Goal: Task Accomplishment & Management: Complete application form

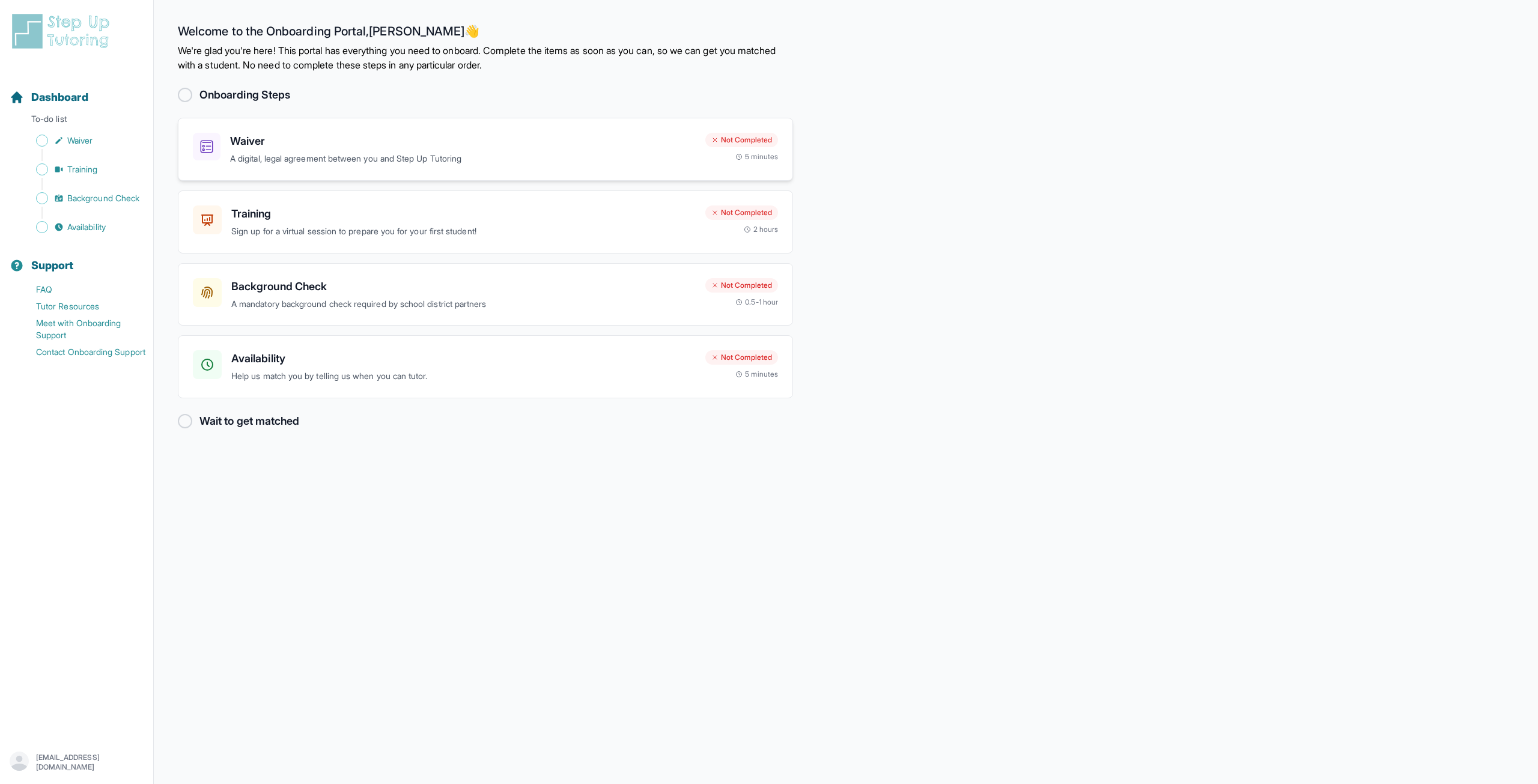
click at [368, 135] on h3 "Waiver" at bounding box center [463, 141] width 466 height 17
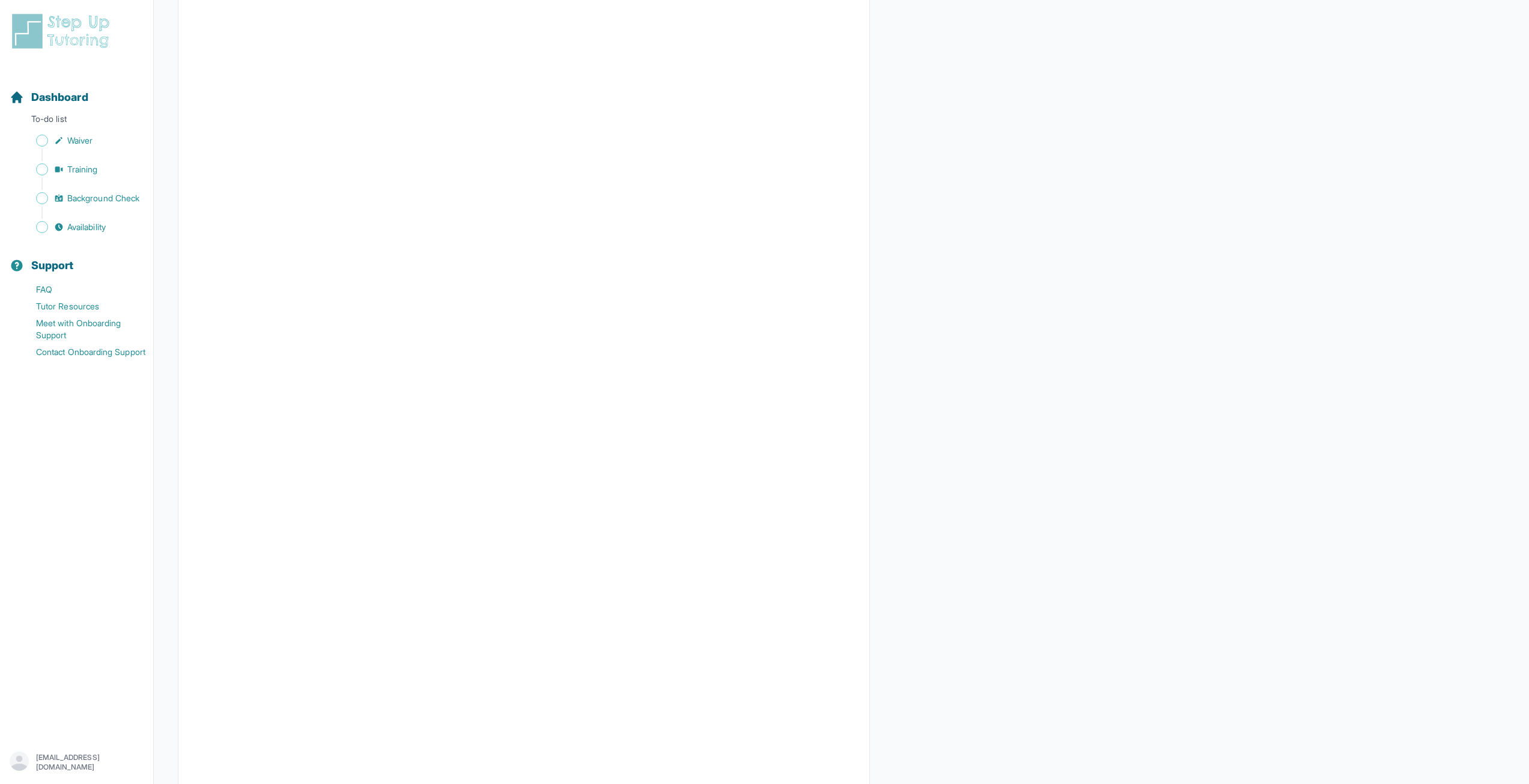
scroll to position [1104, 0]
click at [71, 136] on span "Waiver" at bounding box center [80, 140] width 25 height 12
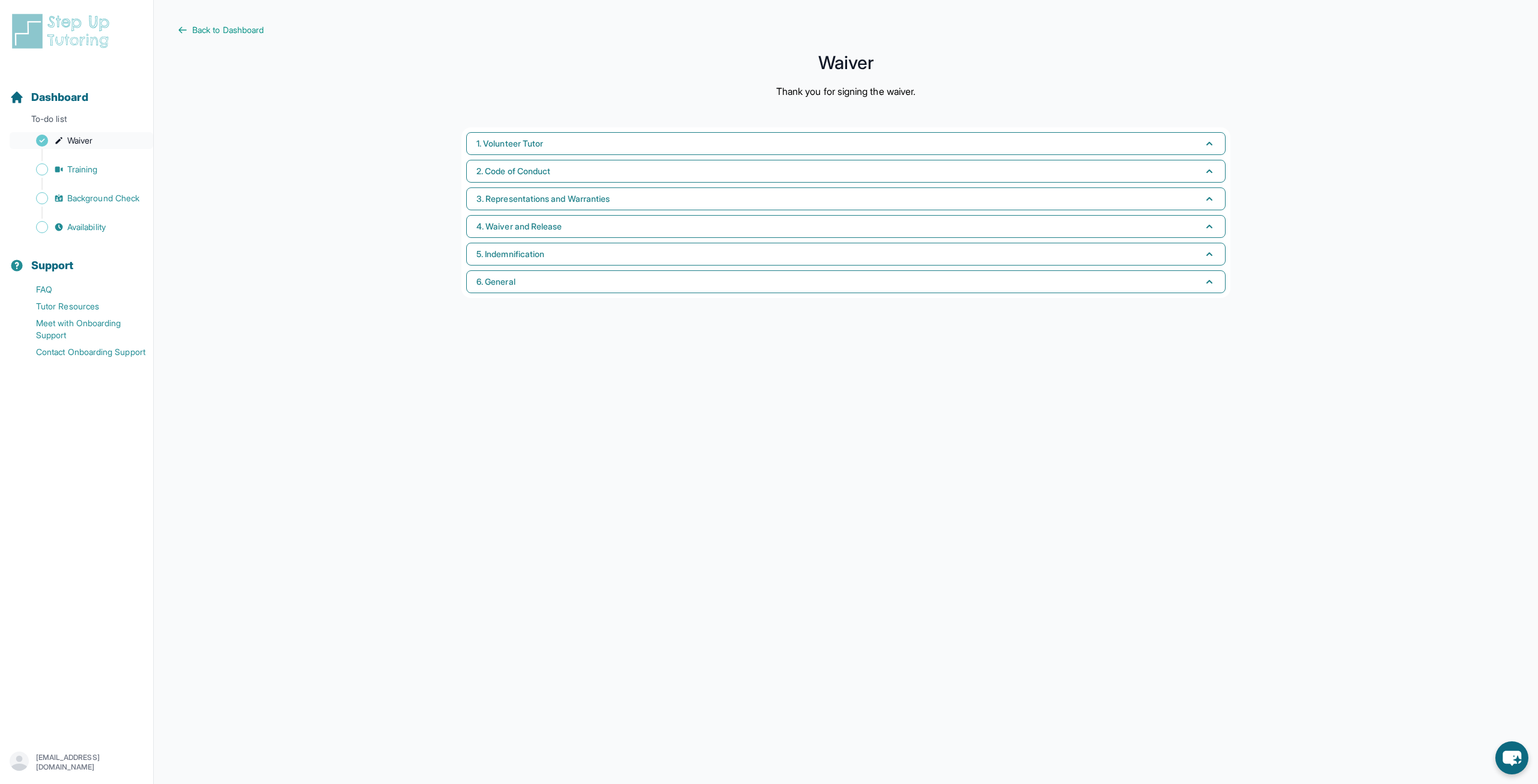
click at [90, 137] on span "Waiver" at bounding box center [80, 140] width 25 height 12
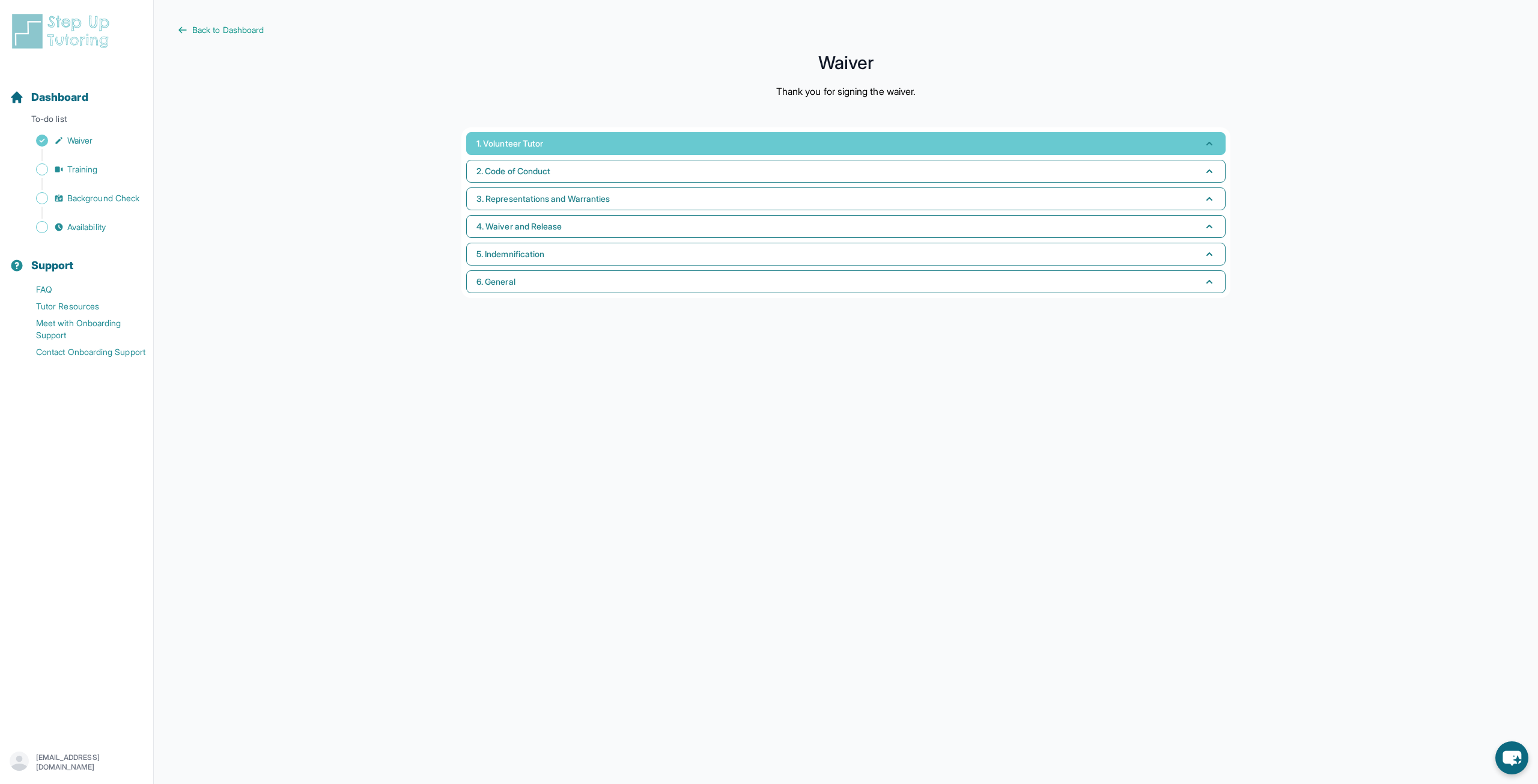
click at [589, 142] on button "1. Volunteer Tutor" at bounding box center [845, 143] width 759 height 23
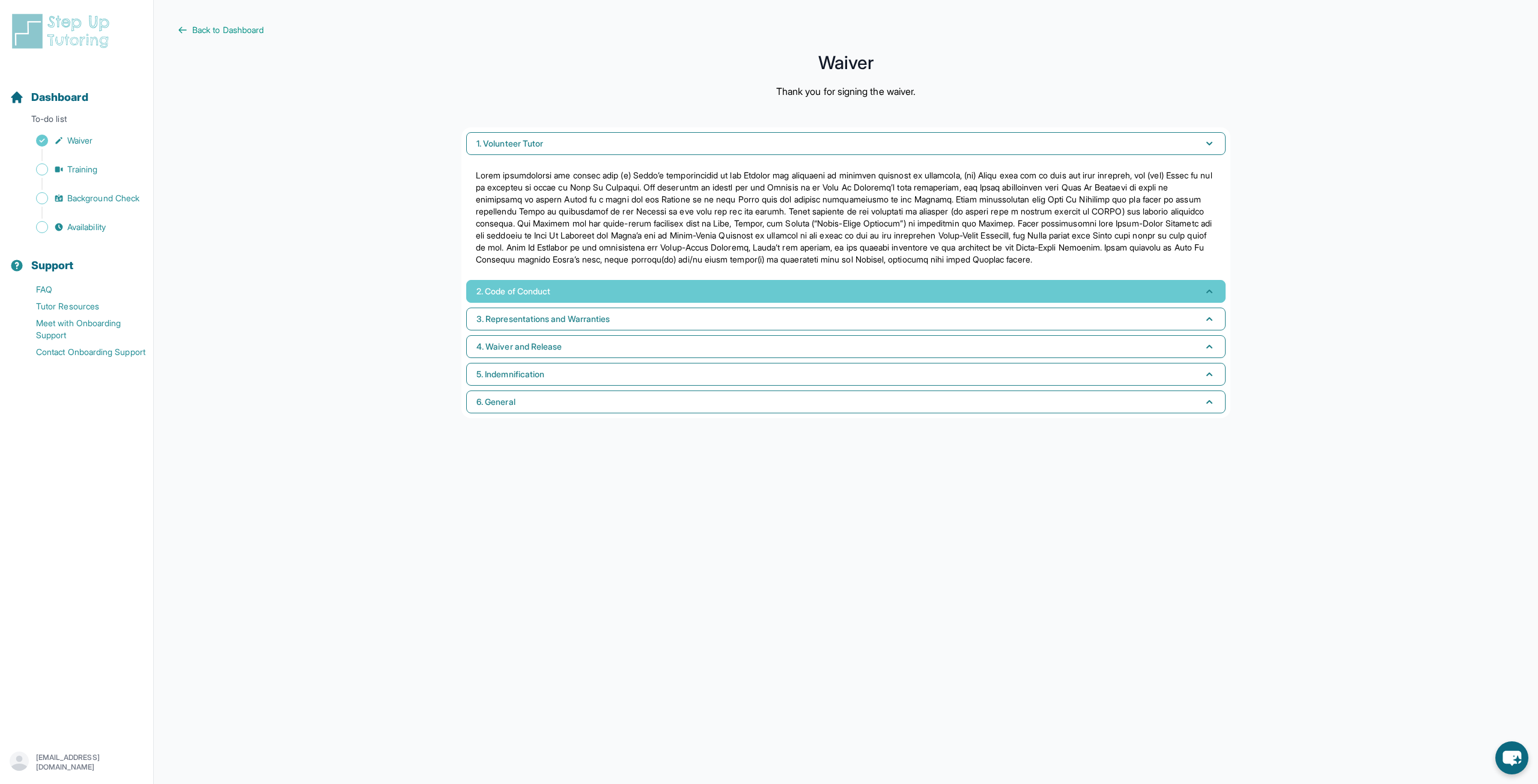
click at [550, 292] on span "2. Code of Conduct" at bounding box center [514, 291] width 74 height 12
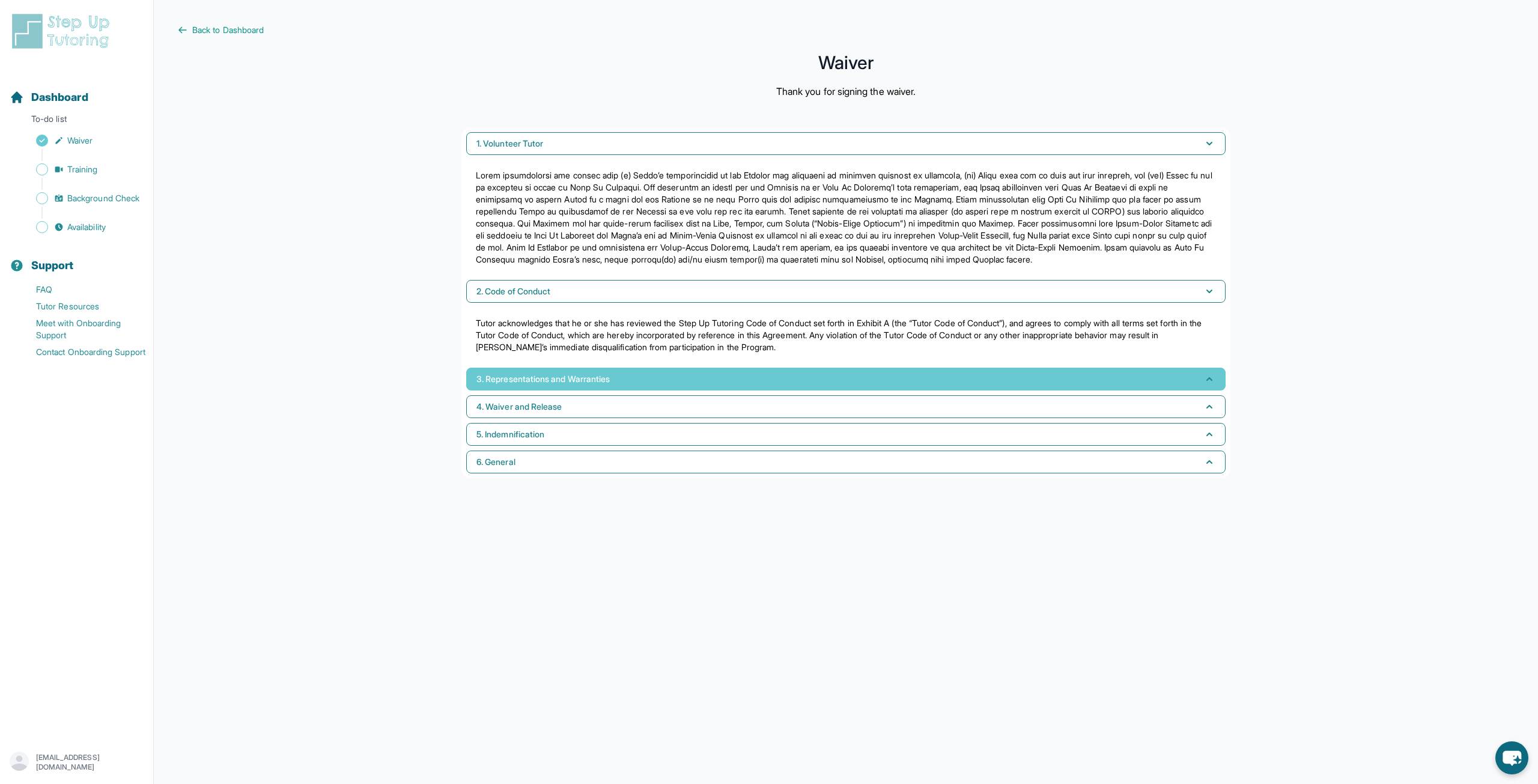
click at [786, 371] on button "3. Representations and Warranties" at bounding box center [845, 379] width 759 height 23
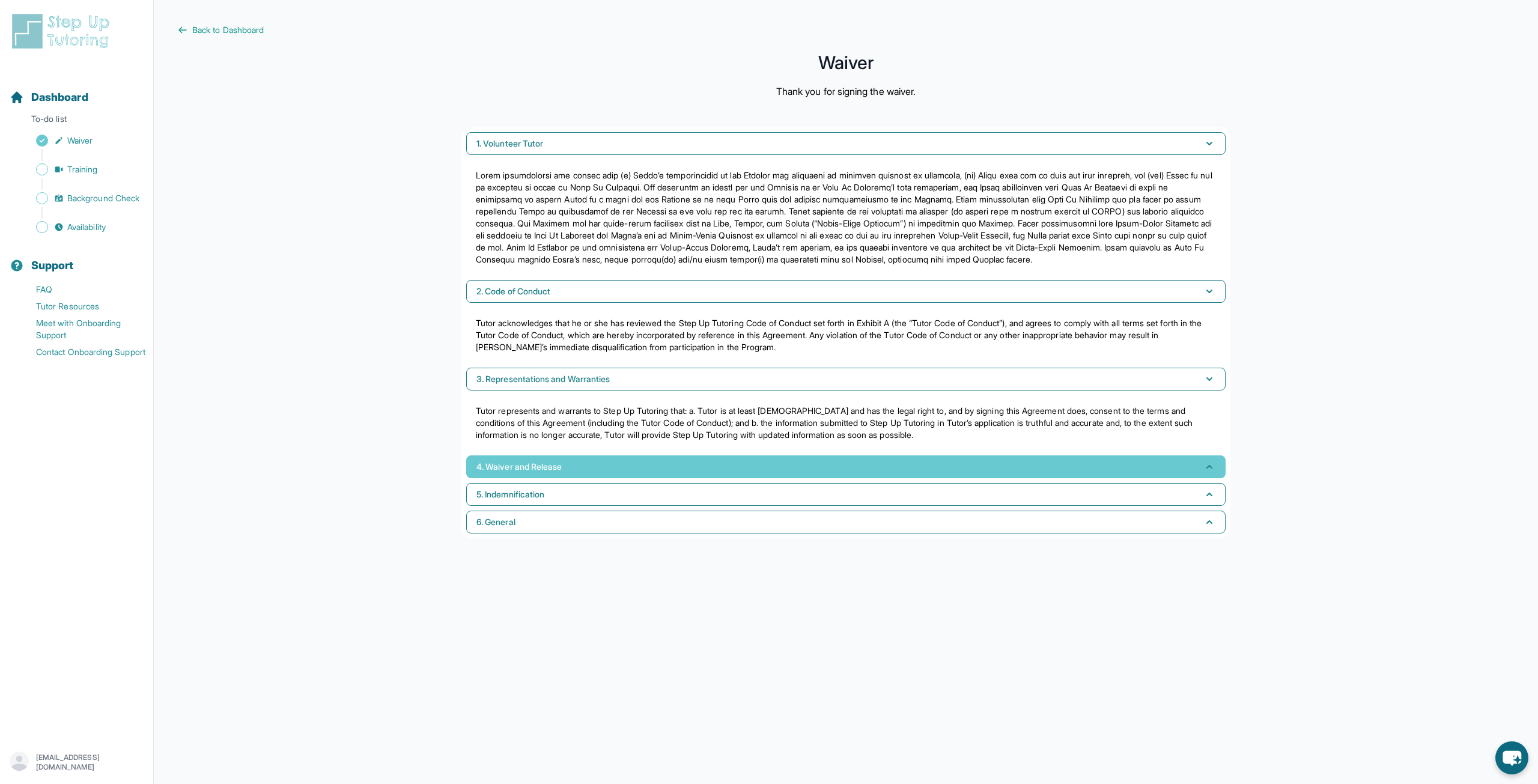
click at [670, 465] on button "4. Waiver and Release" at bounding box center [845, 466] width 759 height 23
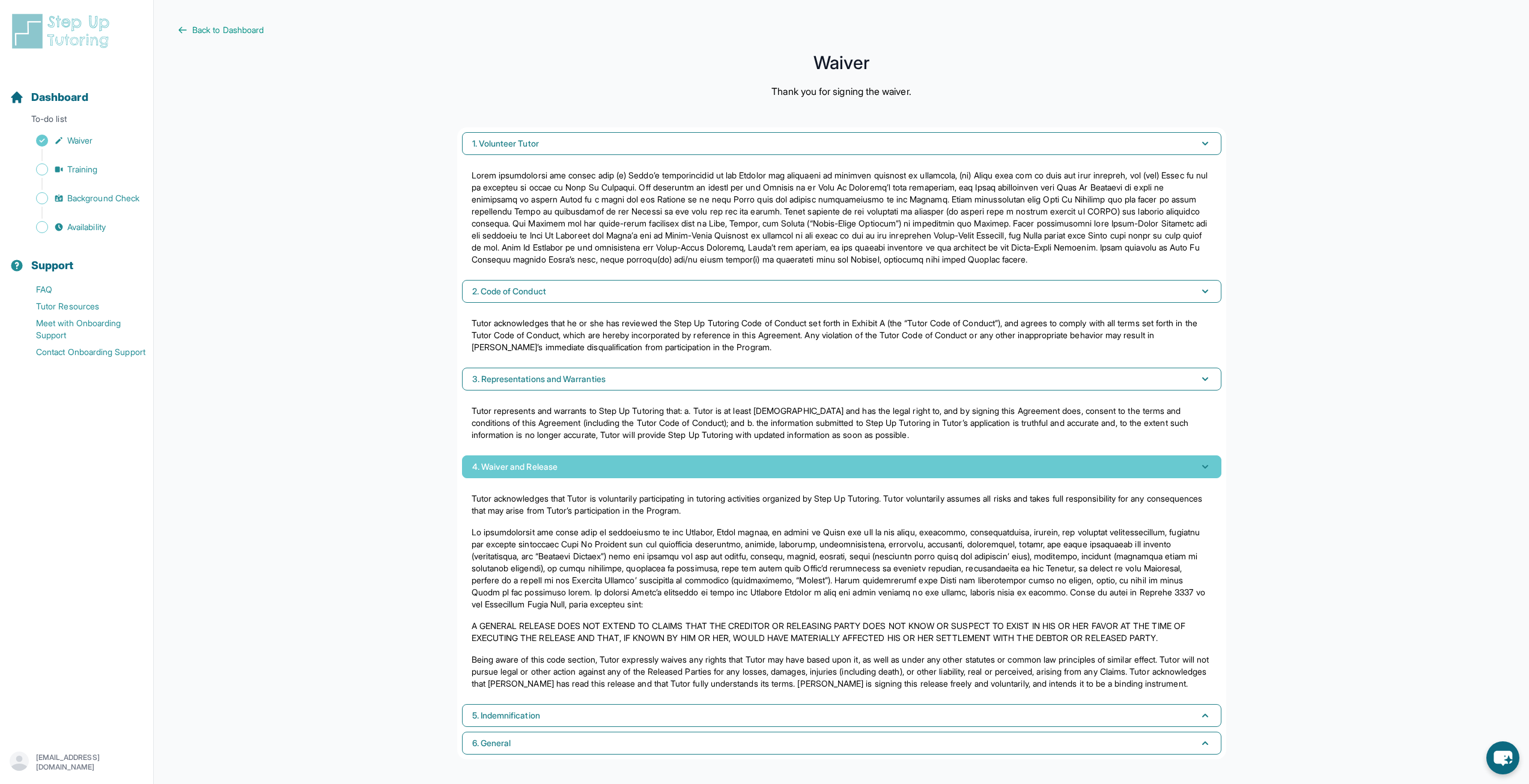
scroll to position [11, 0]
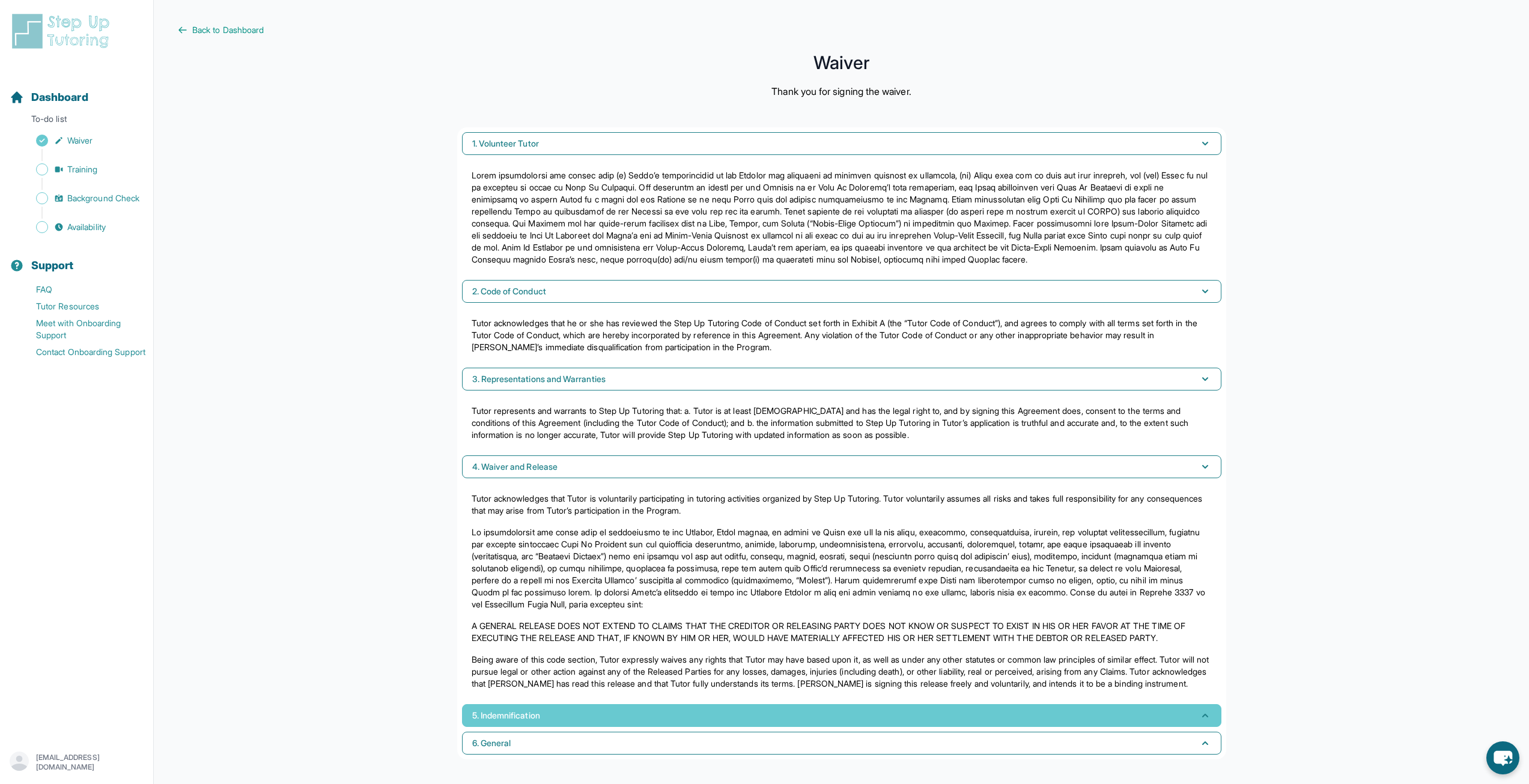
click at [596, 706] on button "5. Indemnification" at bounding box center [841, 715] width 759 height 23
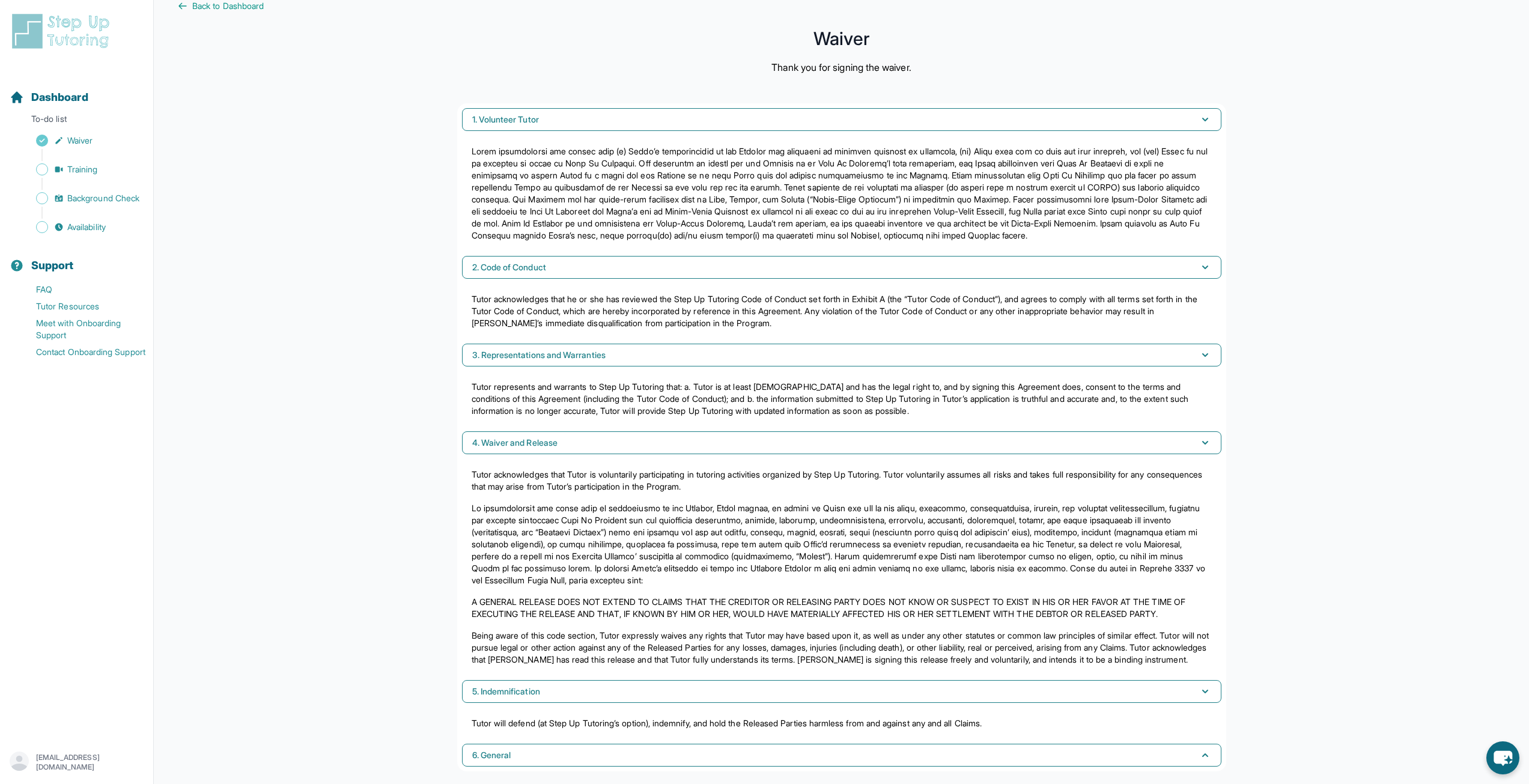
scroll to position [48, 0]
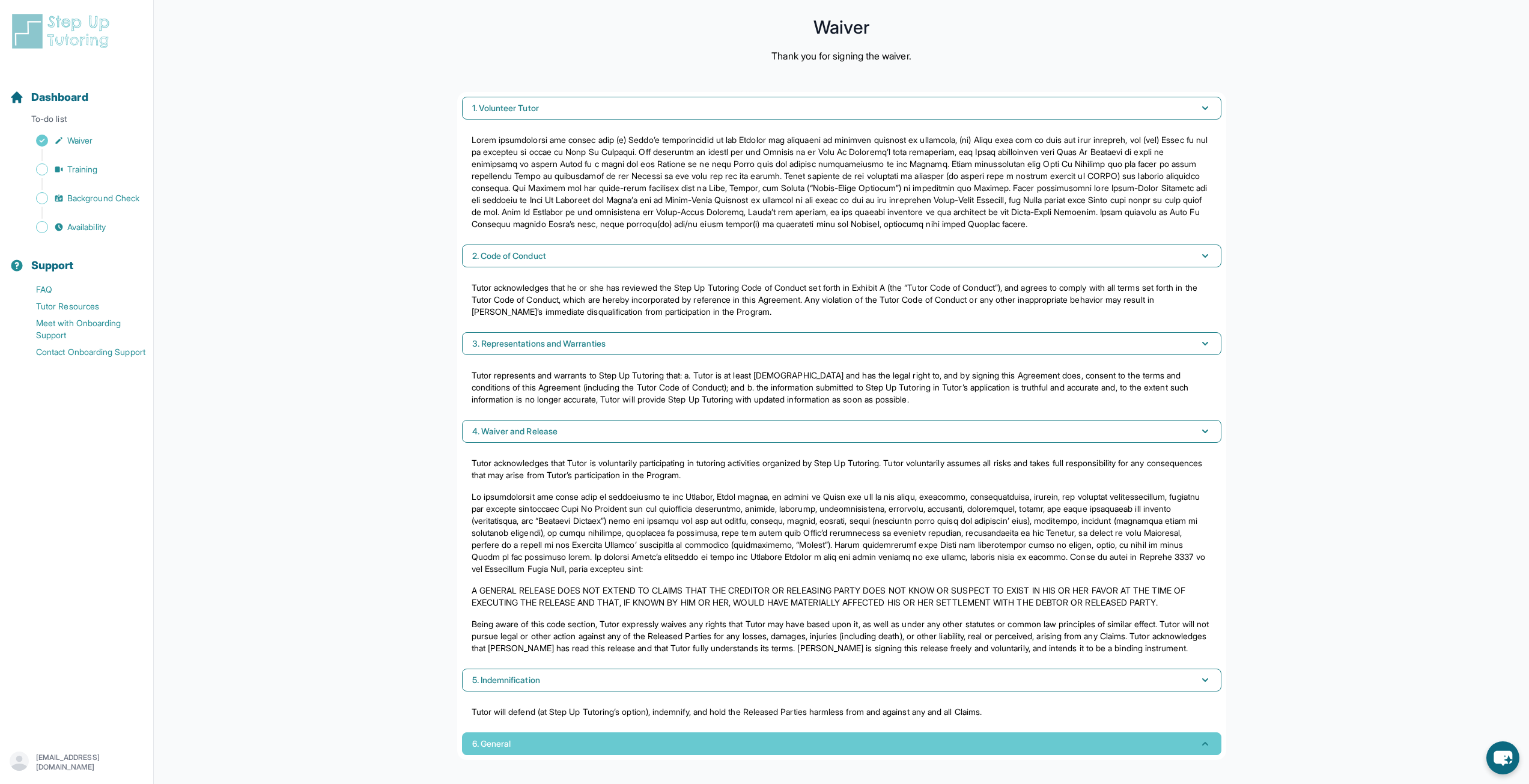
click at [600, 746] on button "6. General" at bounding box center [841, 743] width 759 height 23
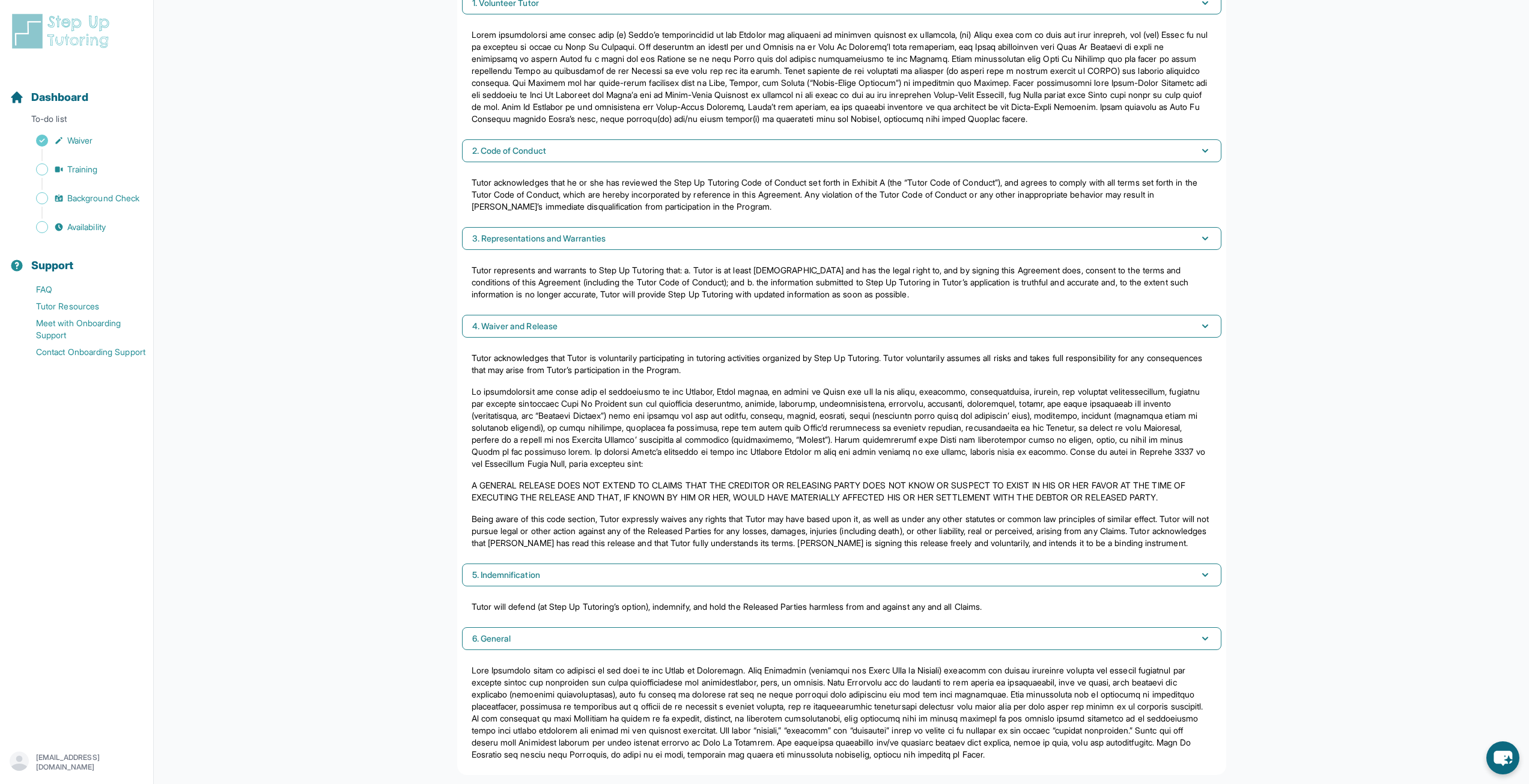
scroll to position [180, 0]
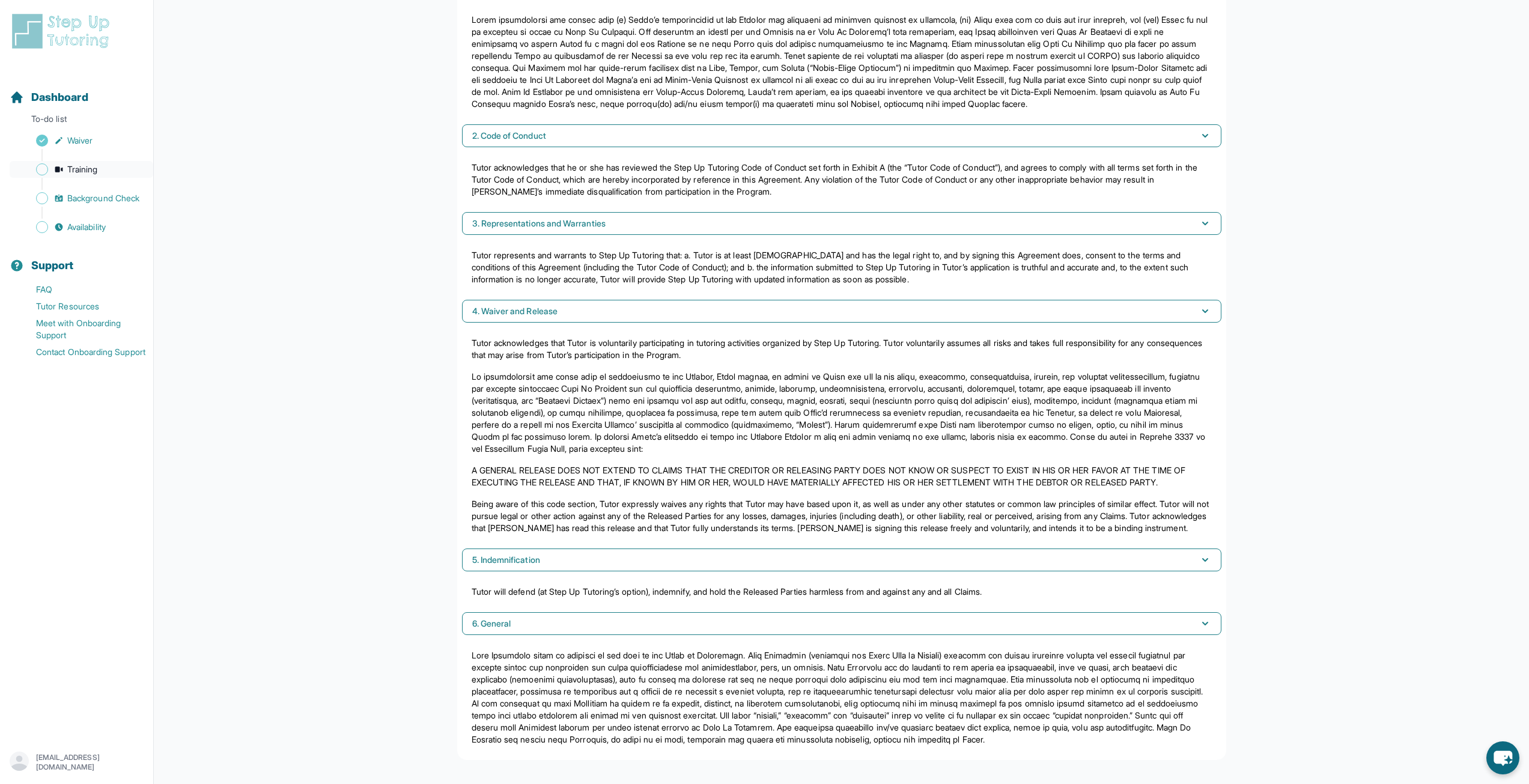
click at [82, 169] on span "Training" at bounding box center [82, 169] width 31 height 12
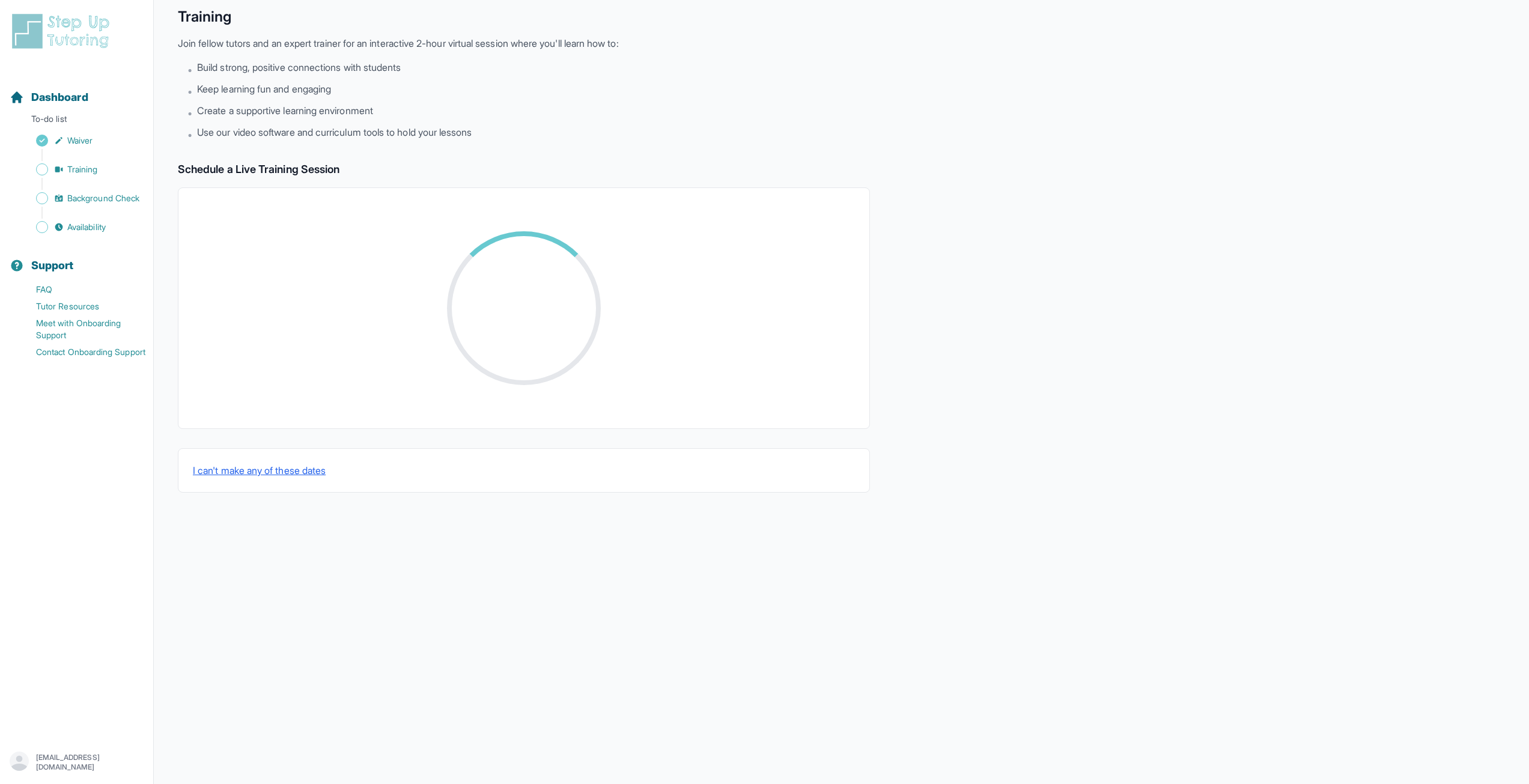
scroll to position [62, 0]
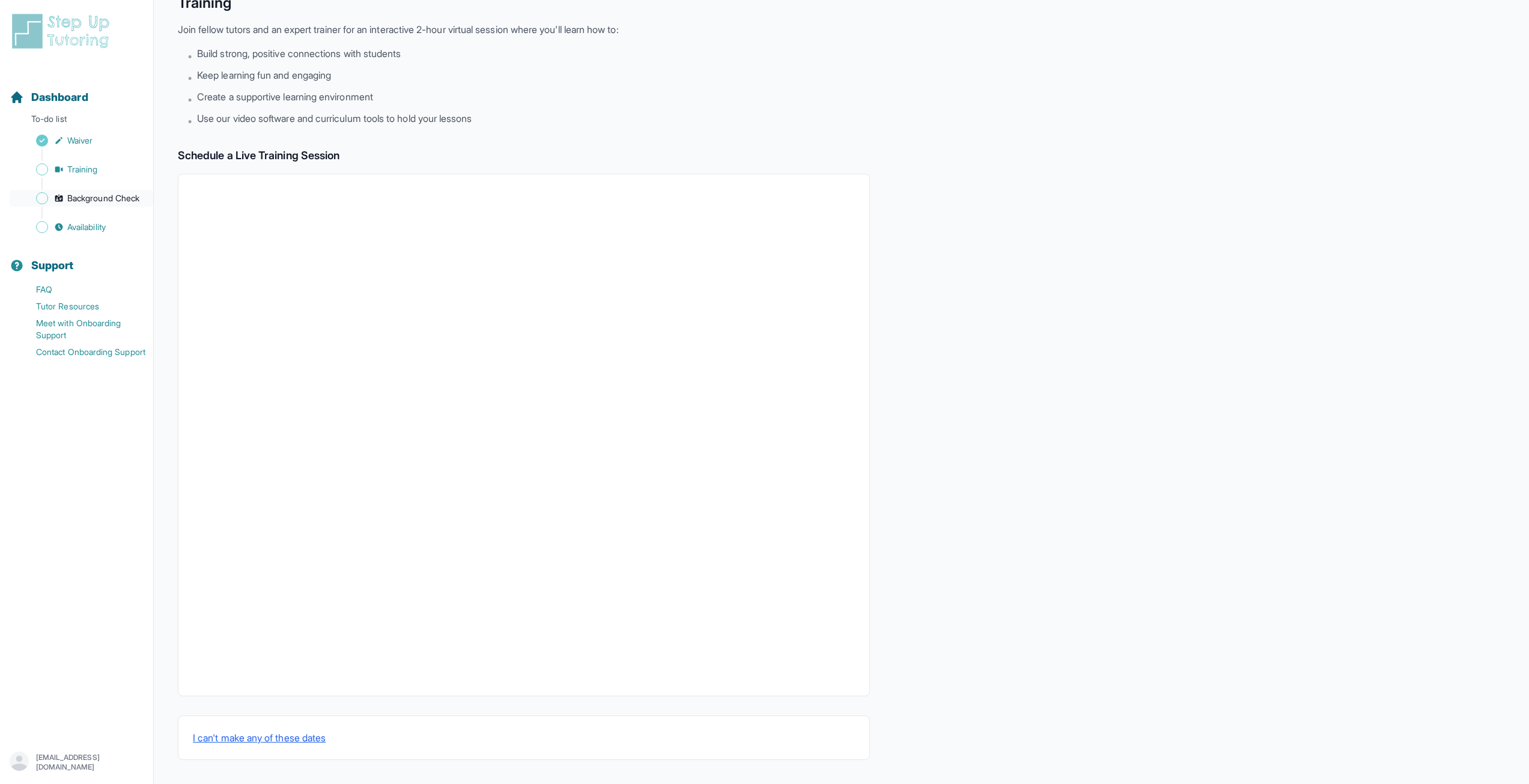
click at [104, 196] on span "Background Check" at bounding box center [103, 198] width 72 height 12
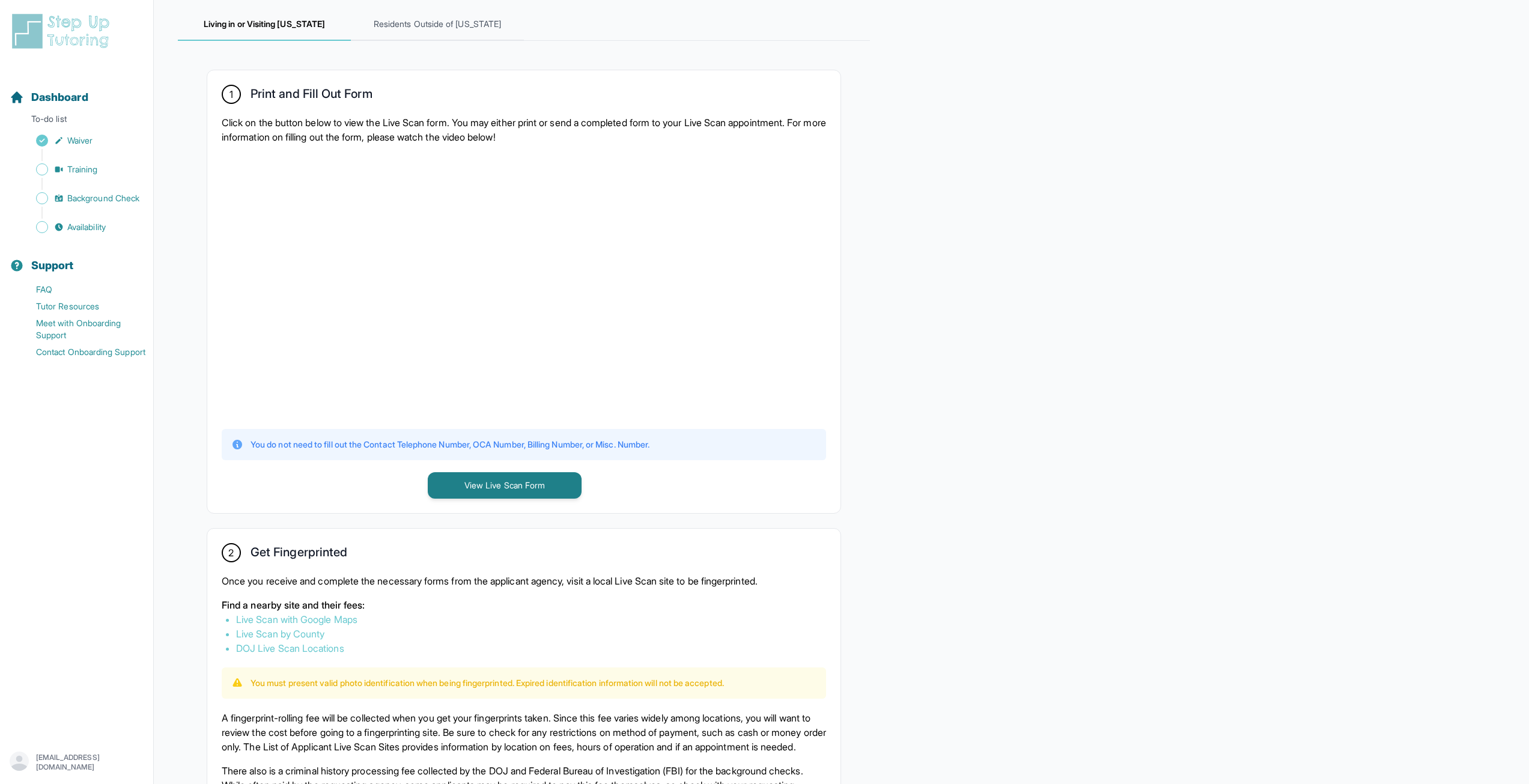
scroll to position [180, 0]
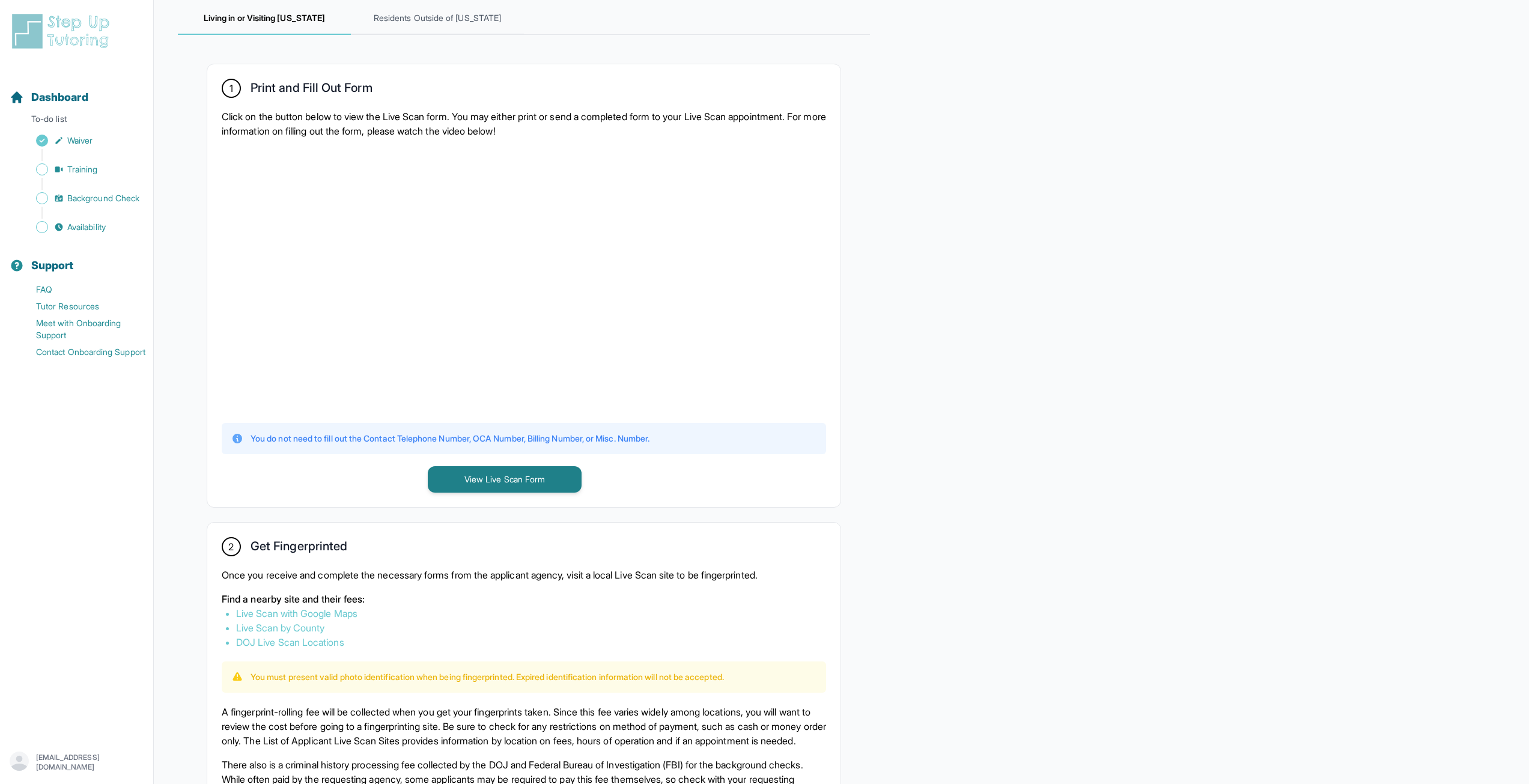
click at [330, 645] on link "DOJ Live Scan Locations" at bounding box center [290, 642] width 108 height 12
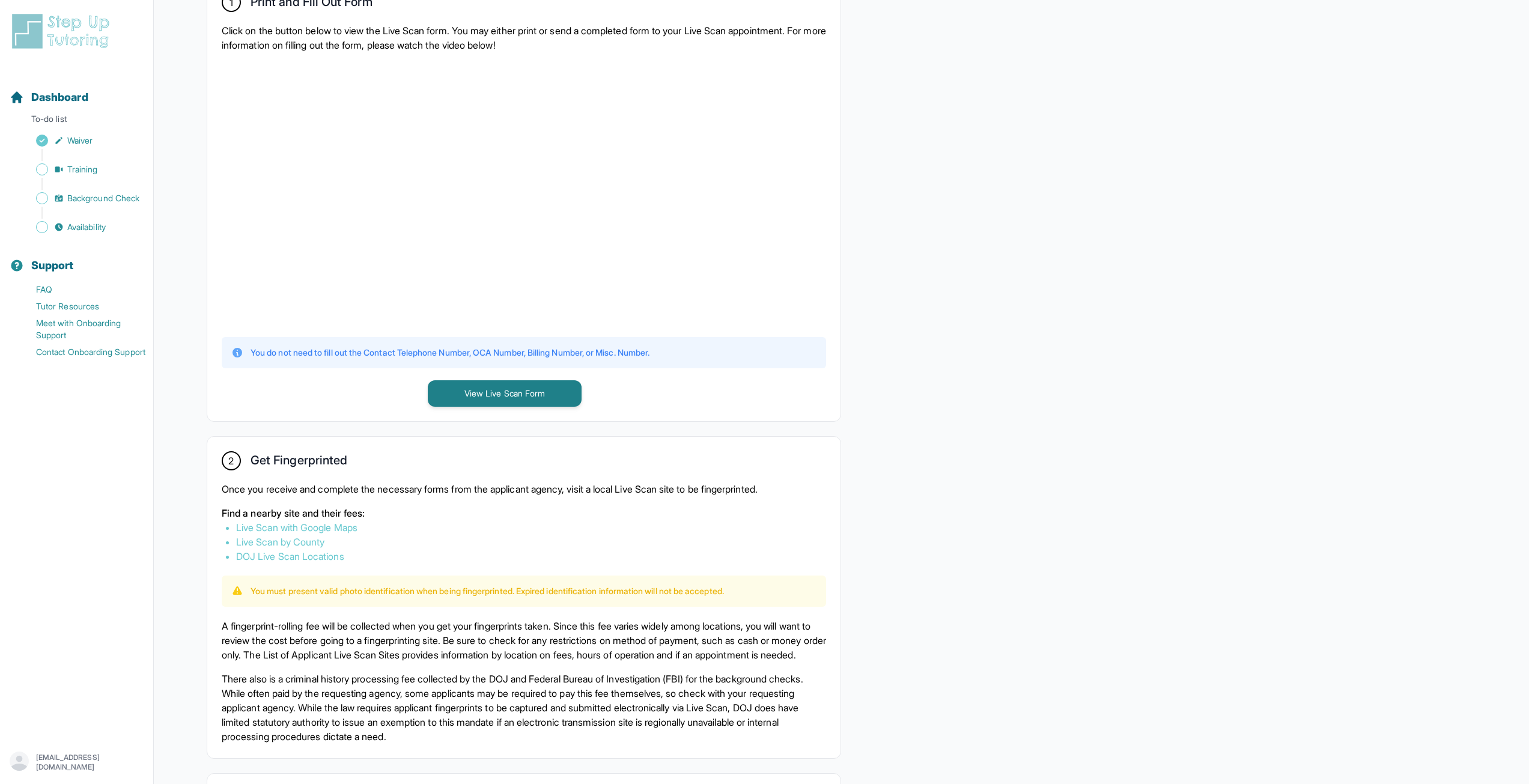
scroll to position [300, 0]
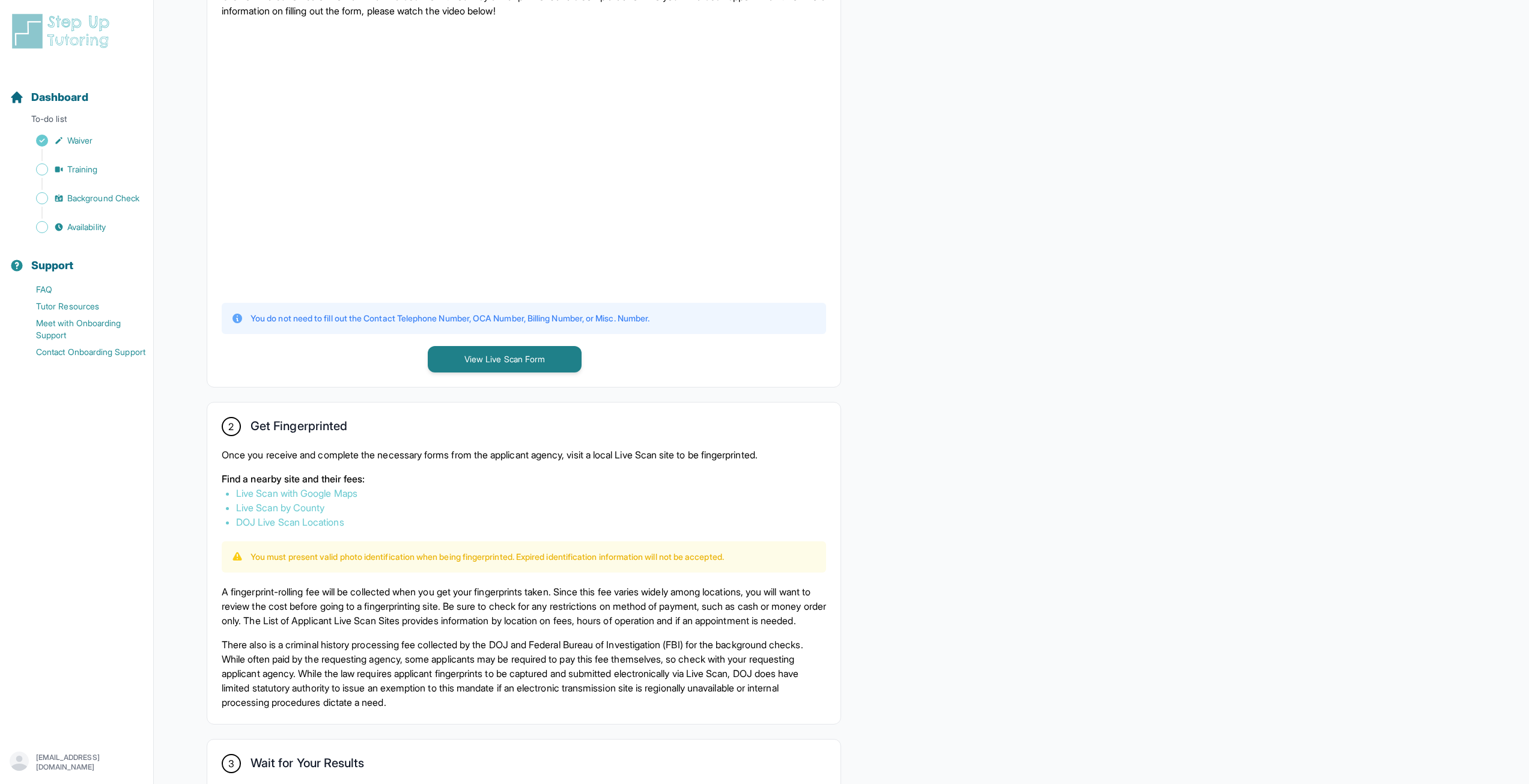
click at [332, 491] on link "Live Scan with Google Maps" at bounding box center [296, 493] width 121 height 12
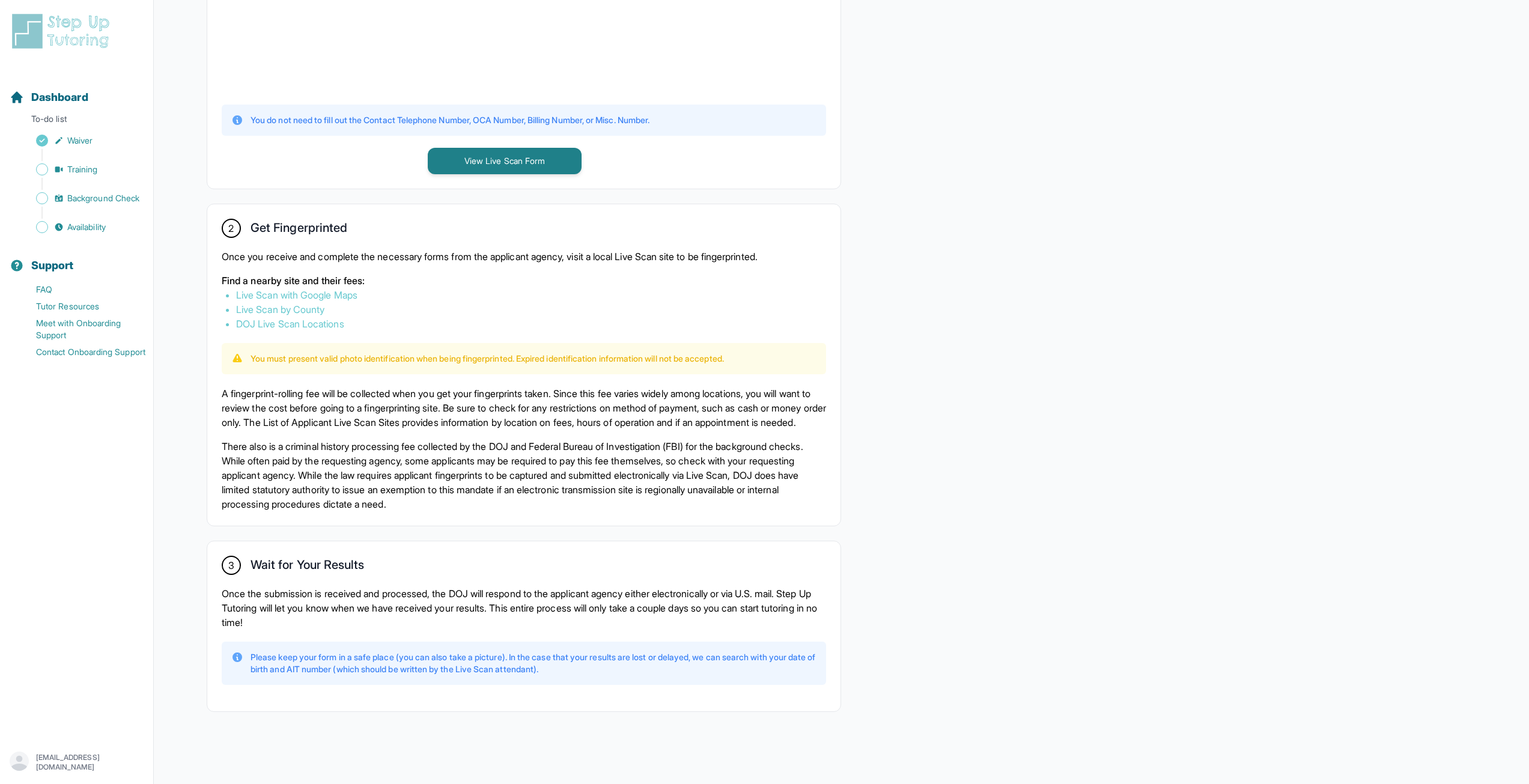
scroll to position [513, 0]
